Goal: Transaction & Acquisition: Purchase product/service

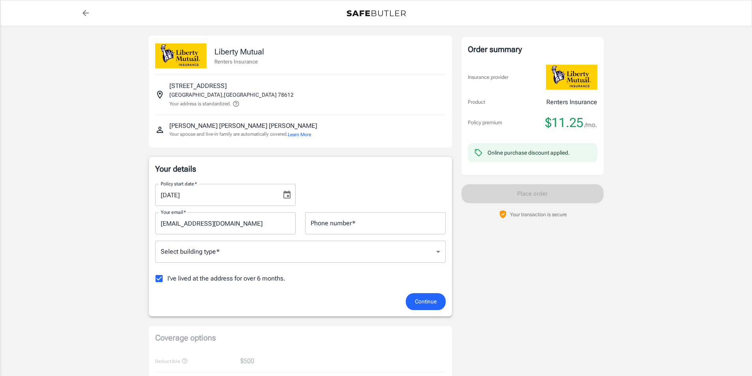
click at [336, 222] on input "Phone number   *" at bounding box center [375, 223] width 141 height 22
type input "5127165534"
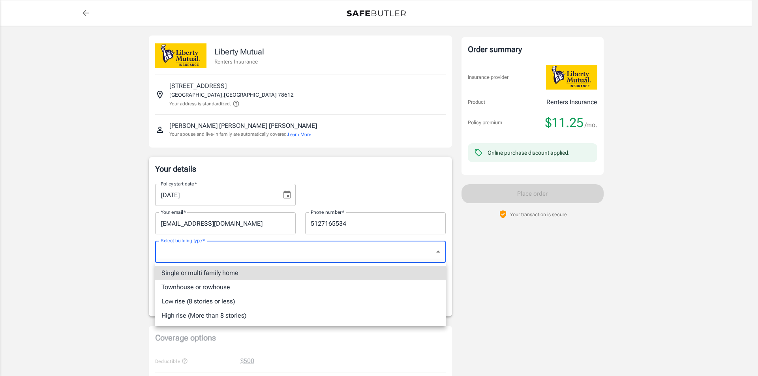
click at [236, 274] on li "Single or multi family home" at bounding box center [300, 273] width 291 height 14
type input "singlefamily"
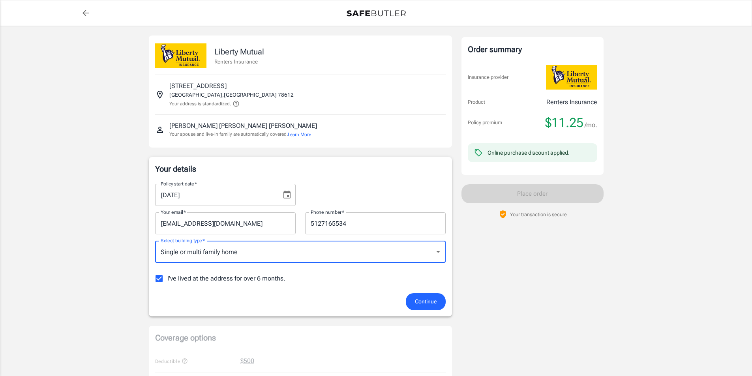
click at [433, 302] on span "Continue" at bounding box center [426, 302] width 22 height 10
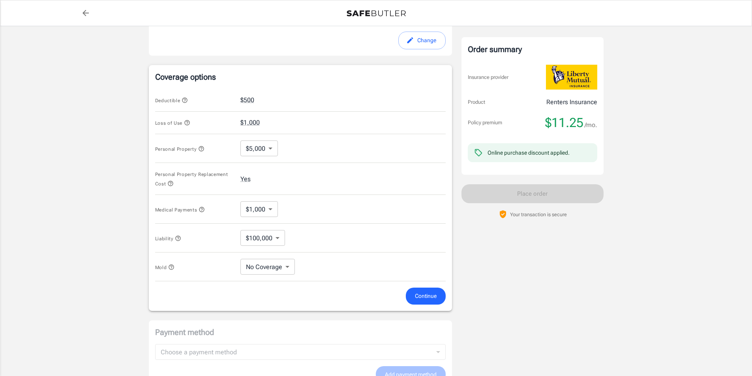
scroll to position [276, 0]
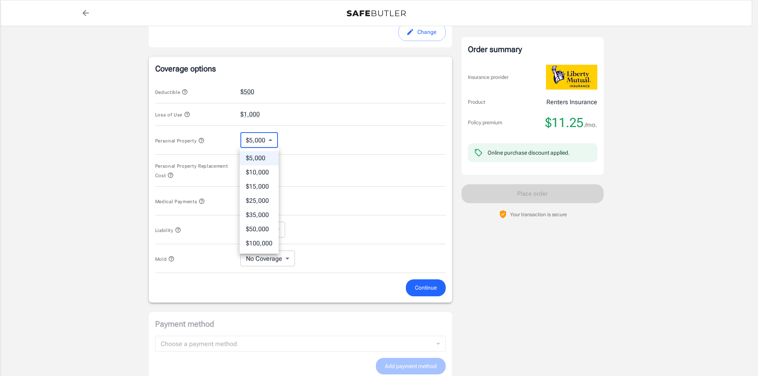
click at [270, 141] on body "Policy premium $ 11.25 /mo Liberty Mutual Renters Insurance [STREET_ADDRESS] Yo…" at bounding box center [379, 115] width 758 height 783
click at [294, 133] on div at bounding box center [379, 188] width 758 height 376
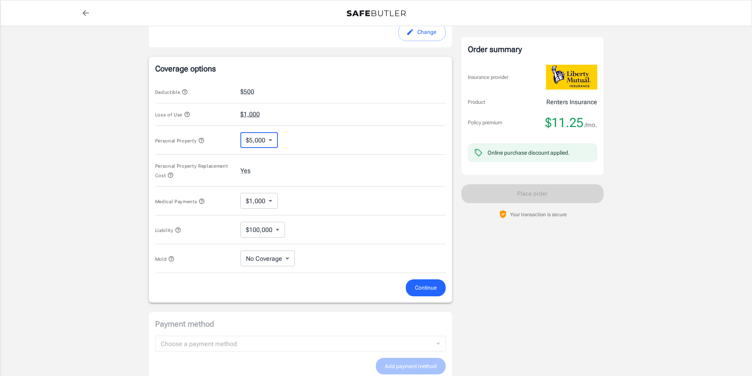
click at [248, 113] on button "$1,000" at bounding box center [249, 114] width 19 height 9
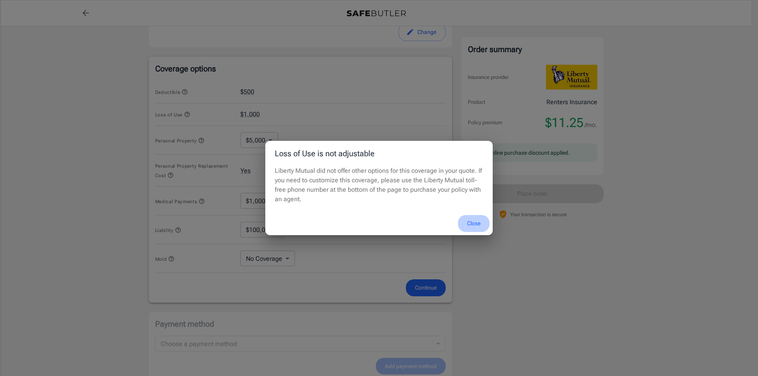
click at [479, 227] on button "Close" at bounding box center [474, 223] width 32 height 17
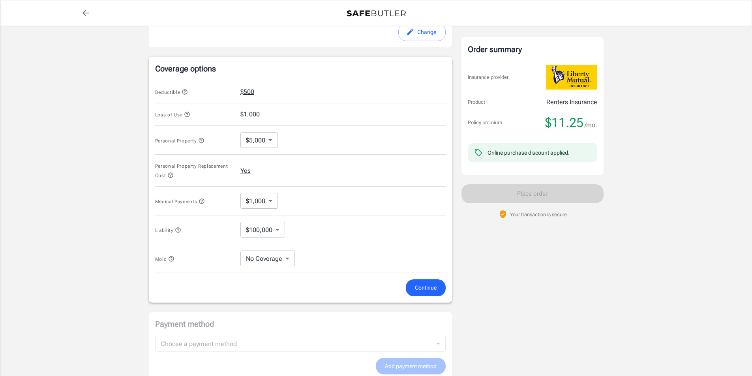
click at [247, 91] on button "$500" at bounding box center [247, 91] width 14 height 9
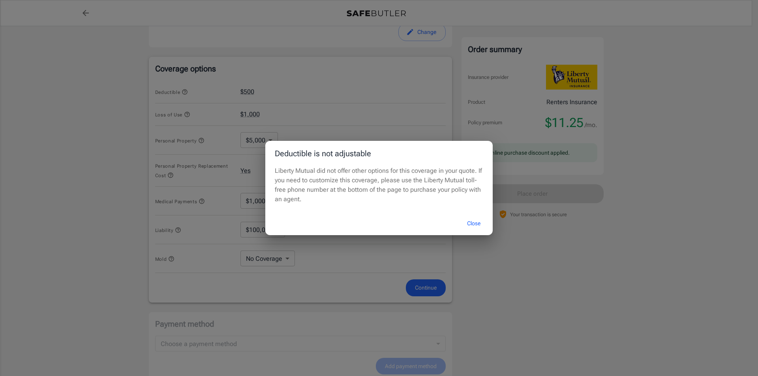
click at [479, 222] on button "Close" at bounding box center [474, 223] width 32 height 17
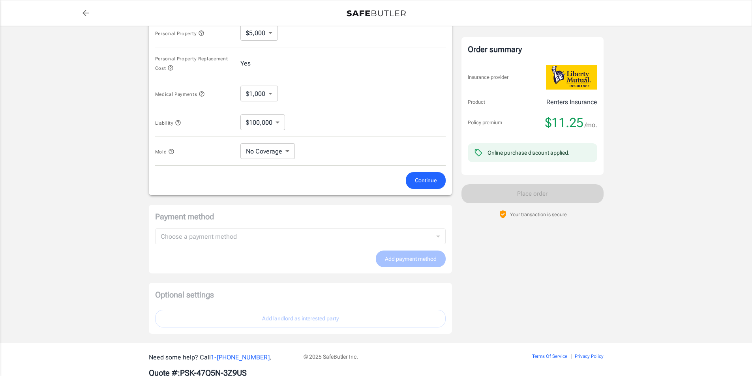
scroll to position [395, 0]
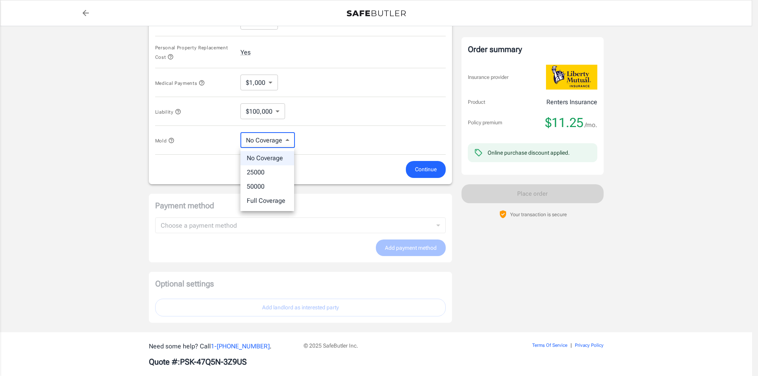
click at [318, 131] on div at bounding box center [379, 188] width 758 height 376
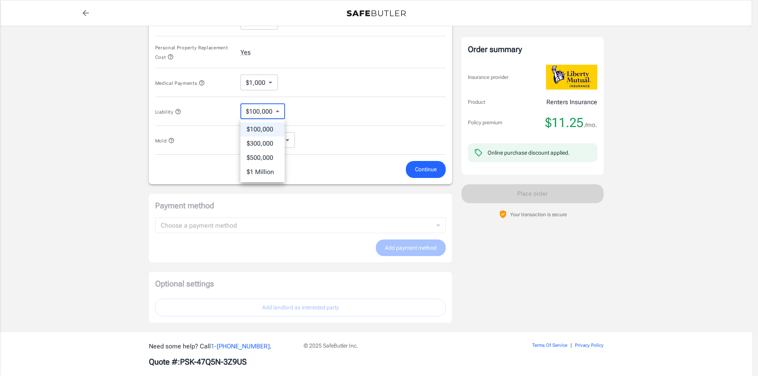
click at [329, 114] on div at bounding box center [379, 188] width 758 height 376
click at [258, 174] on li "No Coverage" at bounding box center [259, 172] width 49 height 14
type input "No Coverage"
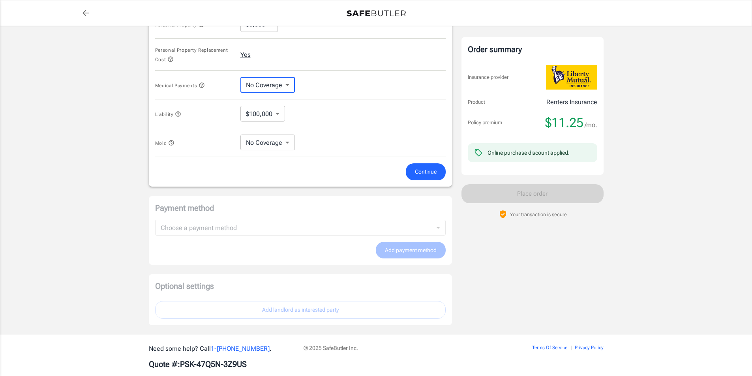
scroll to position [406, 0]
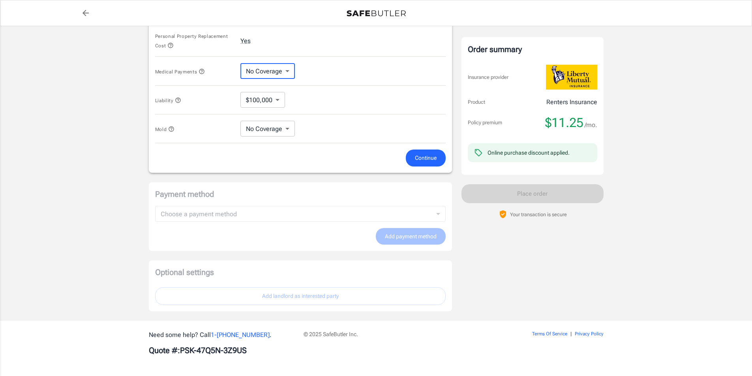
click at [419, 162] on span "Continue" at bounding box center [426, 158] width 22 height 10
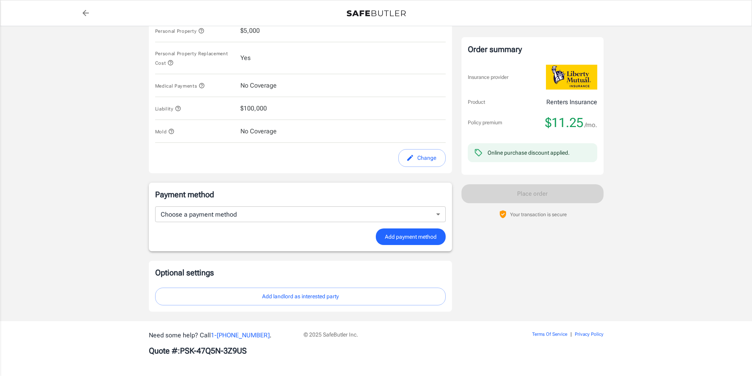
scroll to position [383, 0]
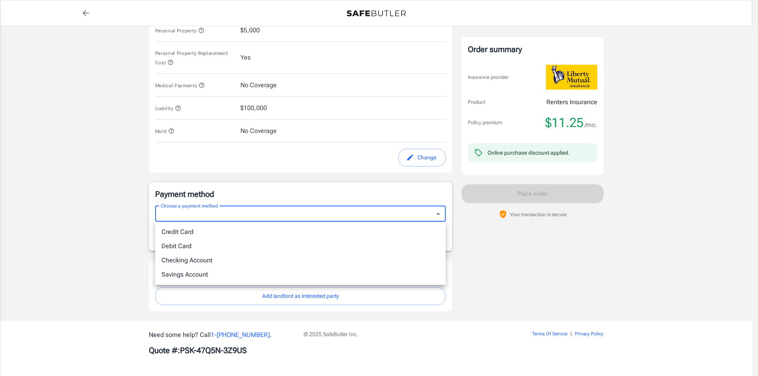
click at [200, 231] on li "Credit Card" at bounding box center [300, 232] width 291 height 14
type input "credit"
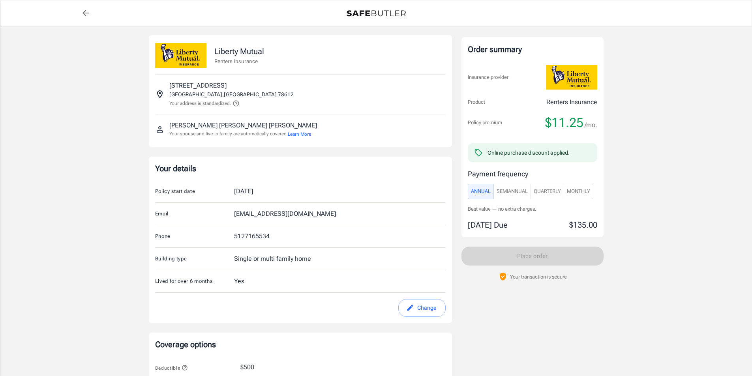
scroll to position [0, 0]
